Goal: Navigation & Orientation: Find specific page/section

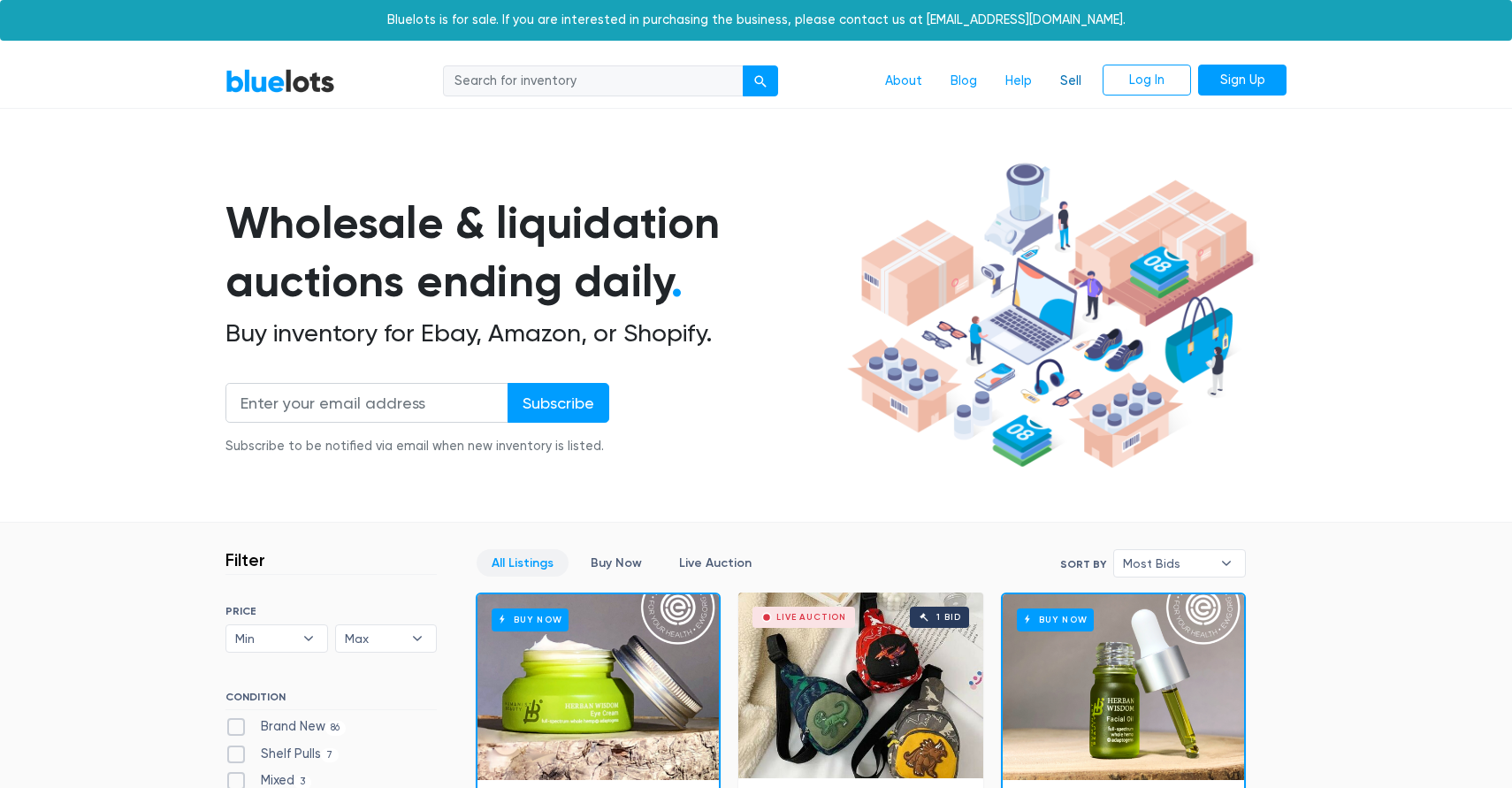
click at [1072, 76] on link "Sell" at bounding box center [1070, 81] width 49 height 34
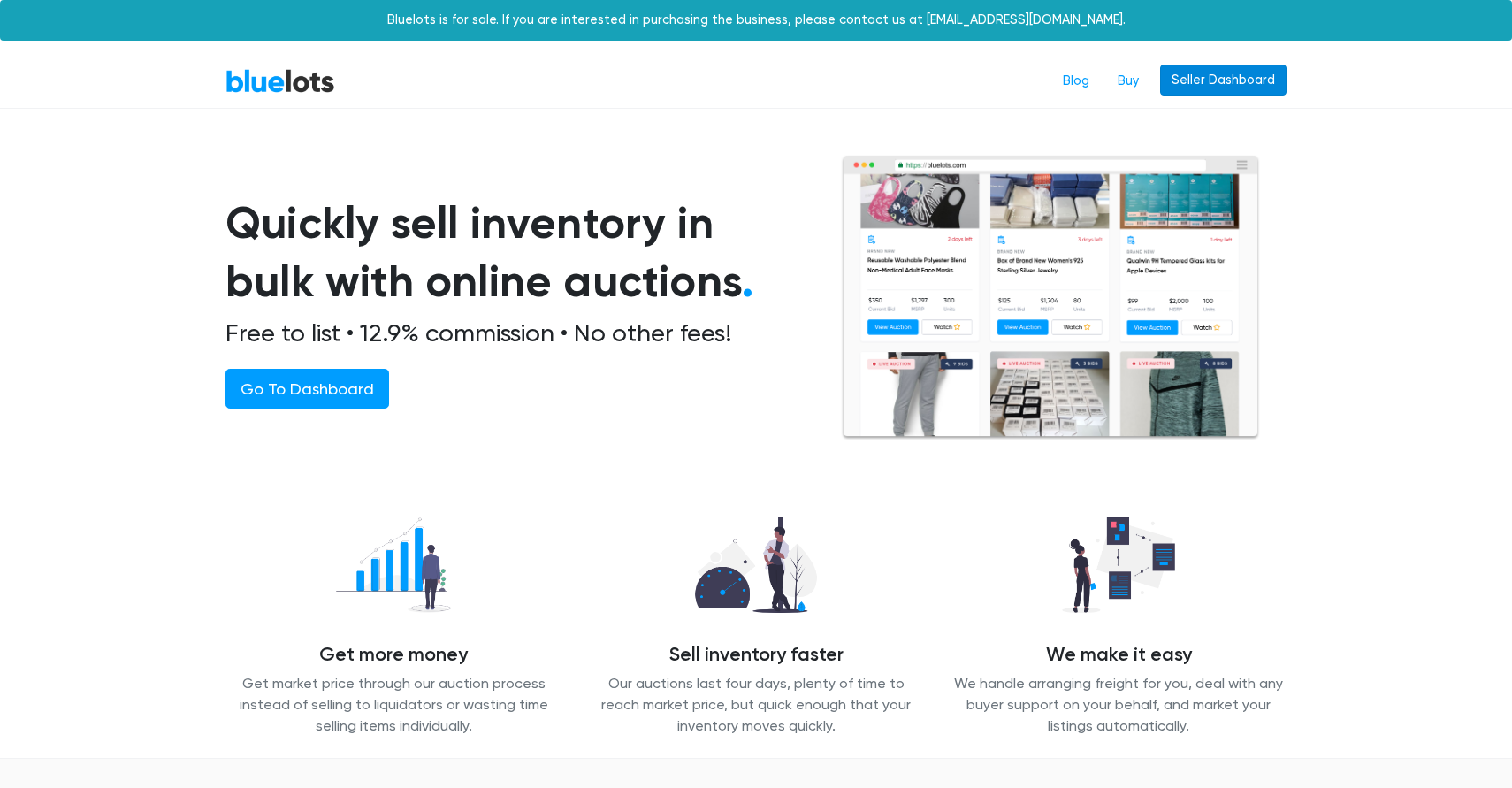
click at [1209, 66] on link "Seller Dashboard" at bounding box center [1224, 80] width 127 height 32
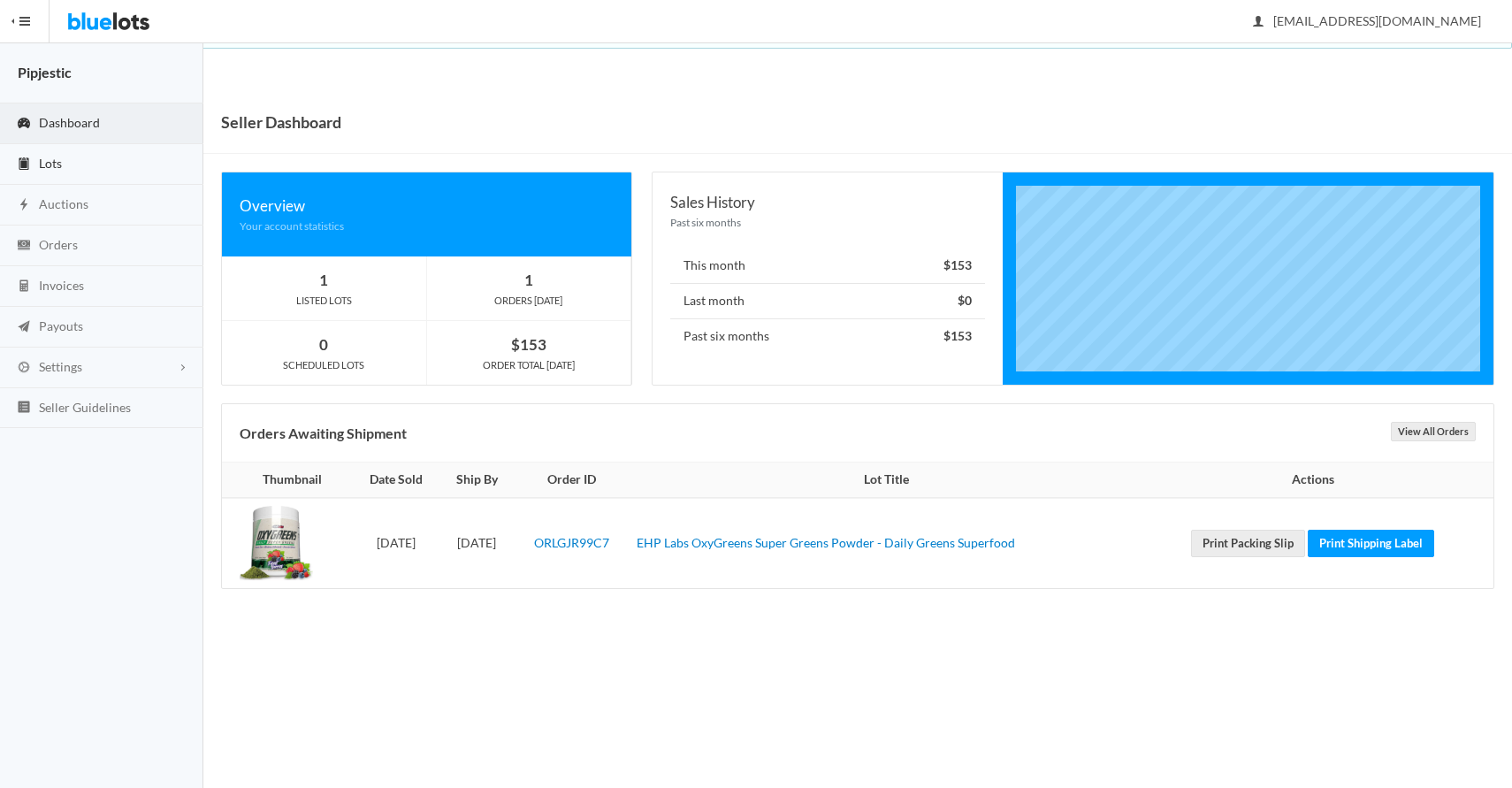
click at [104, 163] on link "Lots" at bounding box center [102, 164] width 203 height 41
